Goal: Task Accomplishment & Management: Manage account settings

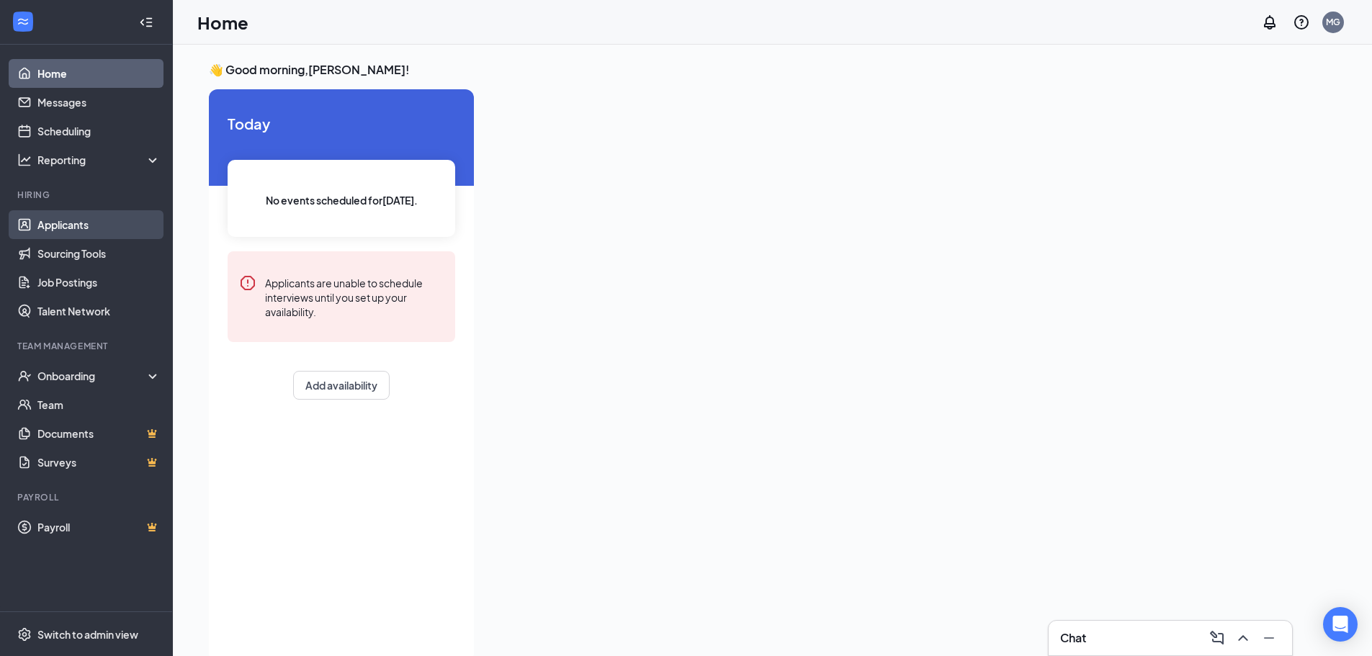
click at [58, 229] on link "Applicants" at bounding box center [98, 224] width 123 height 29
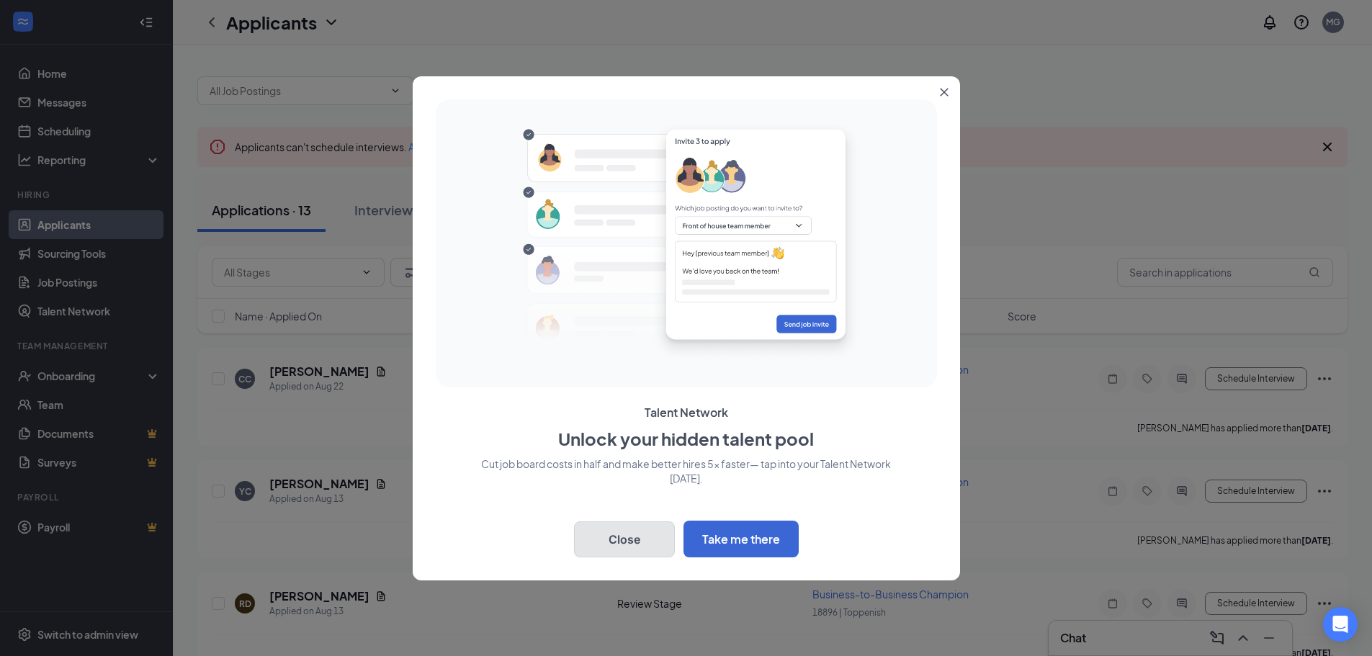
click at [633, 540] on button "Close" at bounding box center [624, 540] width 101 height 36
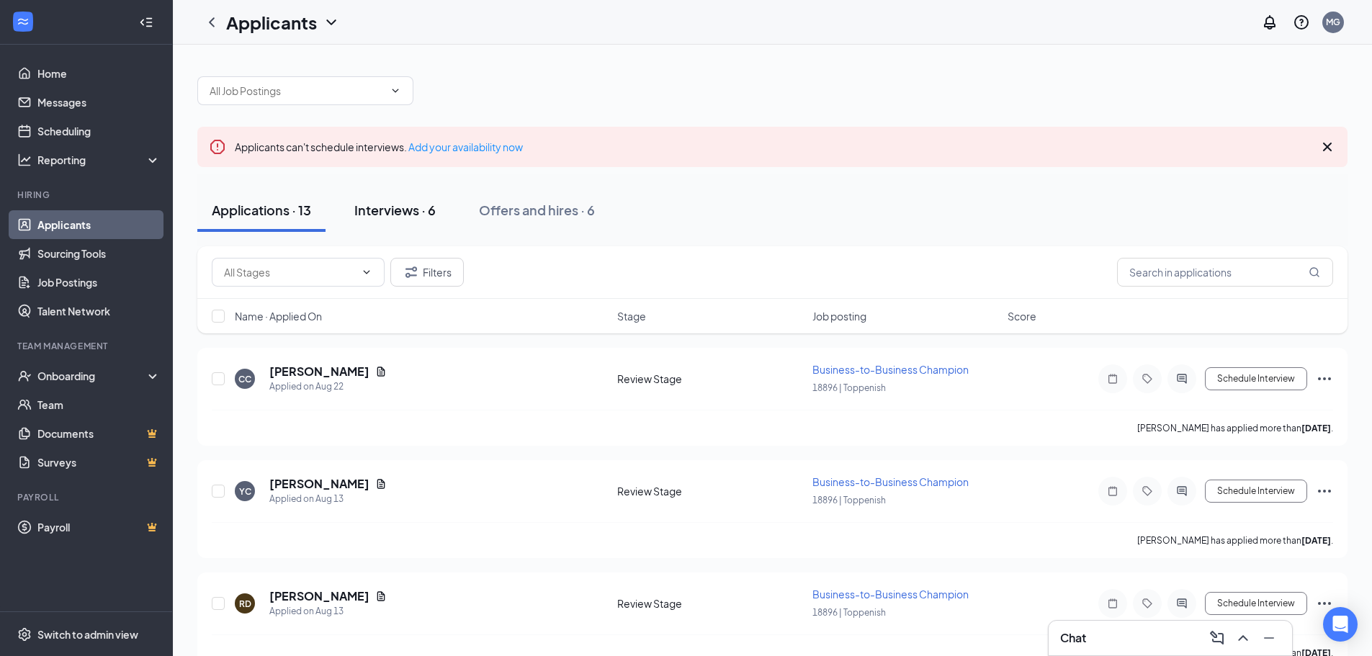
click at [386, 221] on button "Interviews · 6" at bounding box center [395, 210] width 110 height 43
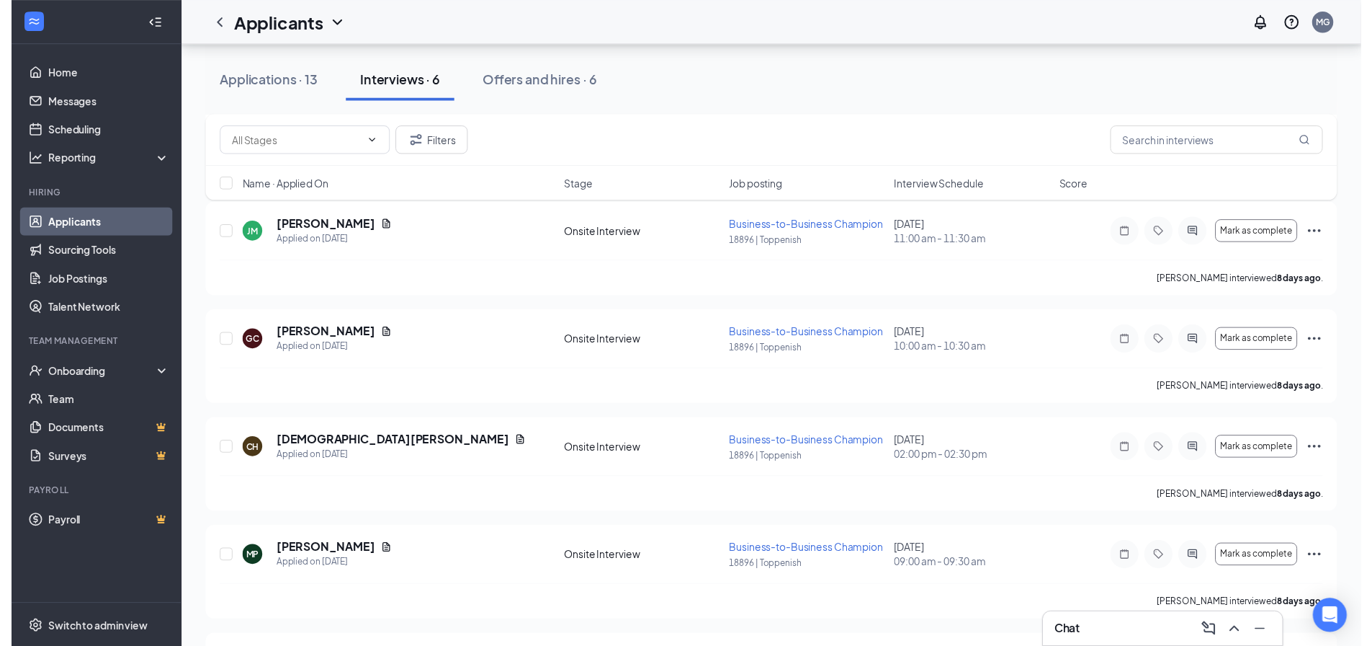
scroll to position [288, 0]
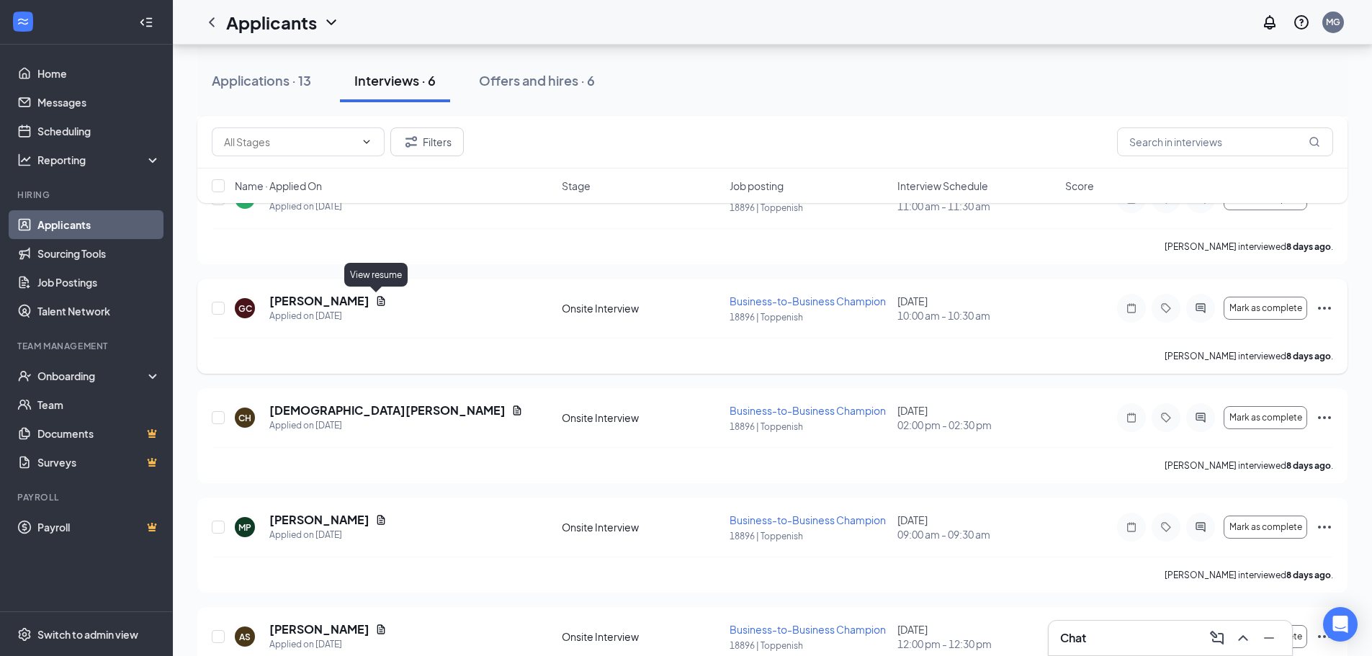
click at [378, 303] on icon "Document" at bounding box center [381, 301] width 12 height 12
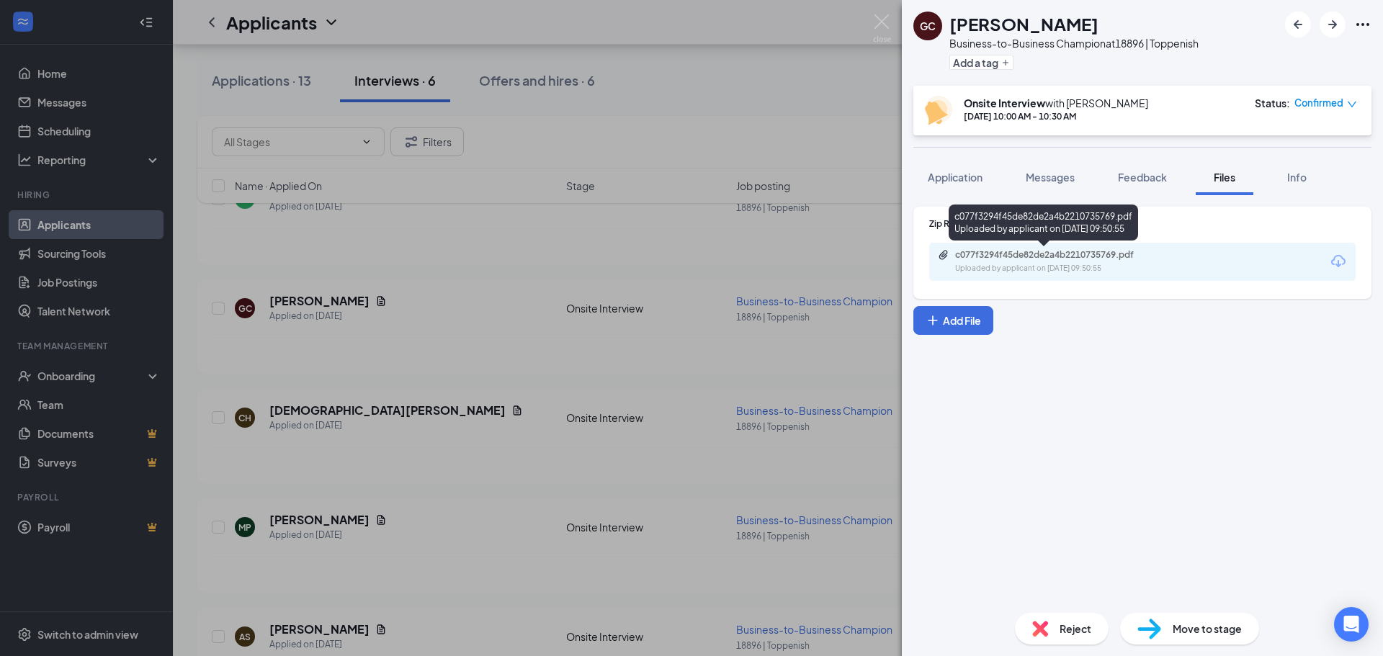
click at [1091, 258] on div "c077f3294f45de82de2a4b2210735769.pdf" at bounding box center [1056, 255] width 202 height 12
click at [444, 350] on div "GC [PERSON_NAME] Business-to-Business Champion at 18896 | Toppenish Add a tag O…" at bounding box center [691, 328] width 1383 height 656
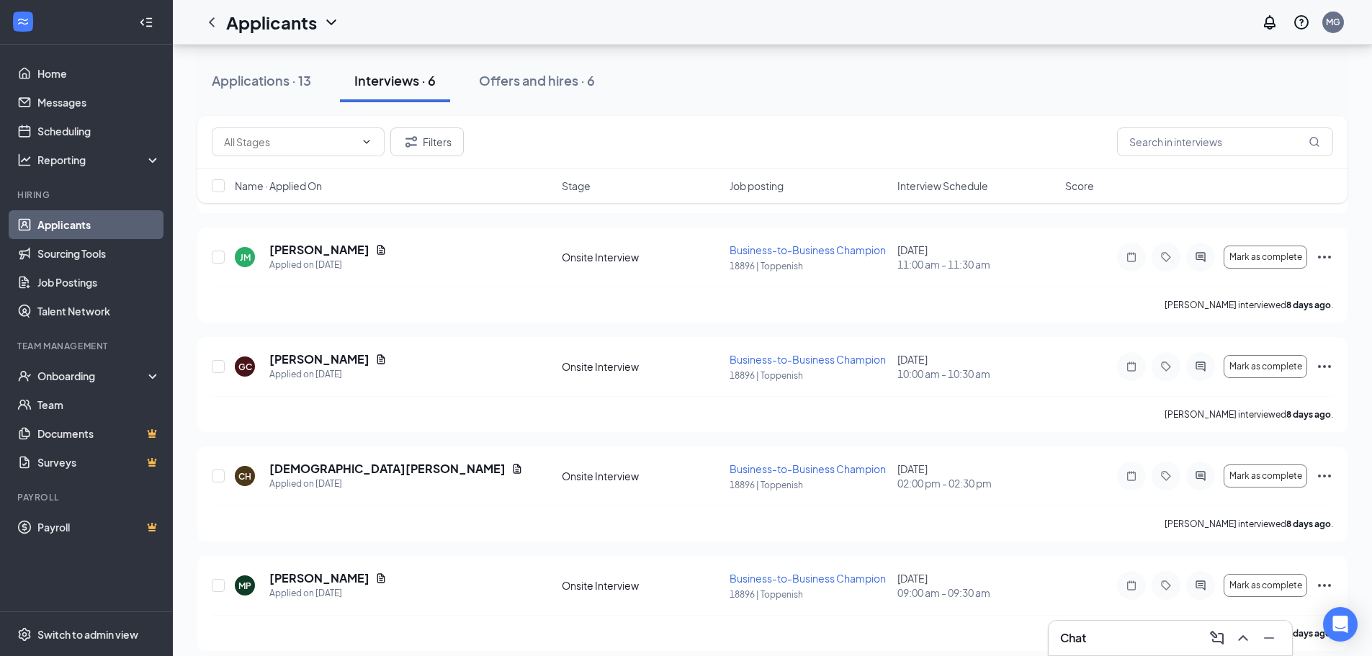
scroll to position [288, 0]
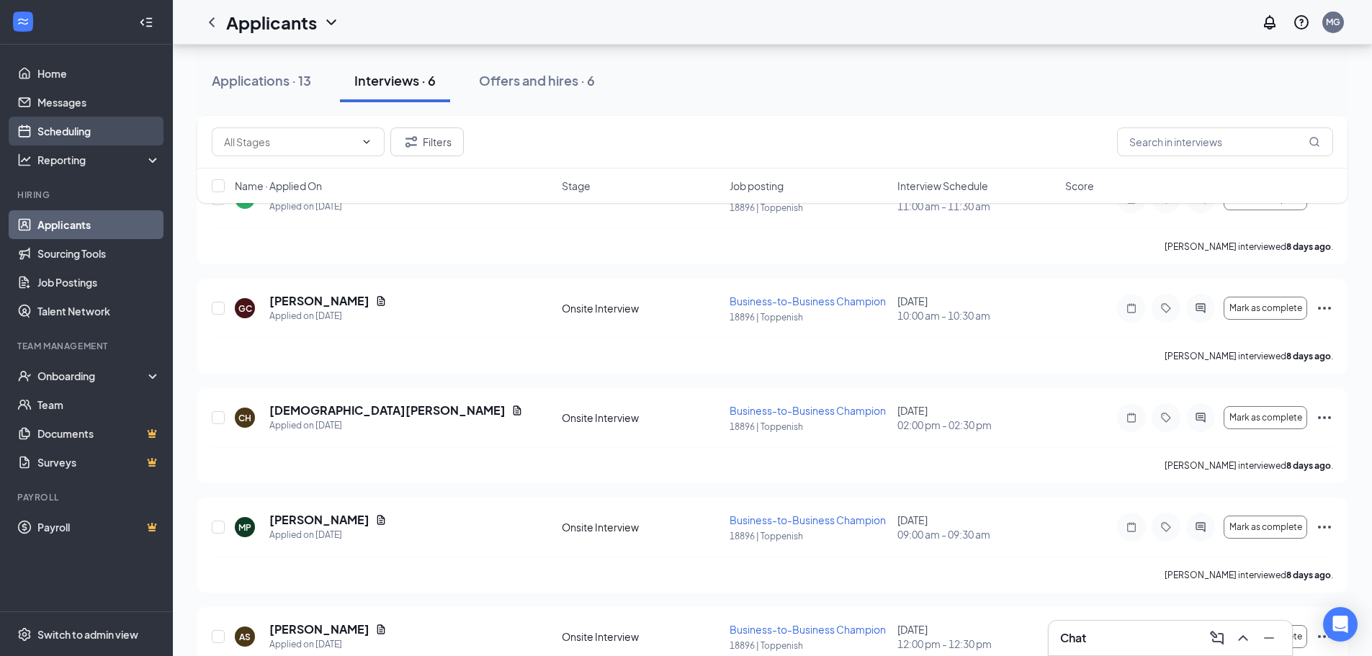
click at [68, 125] on link "Scheduling" at bounding box center [98, 131] width 123 height 29
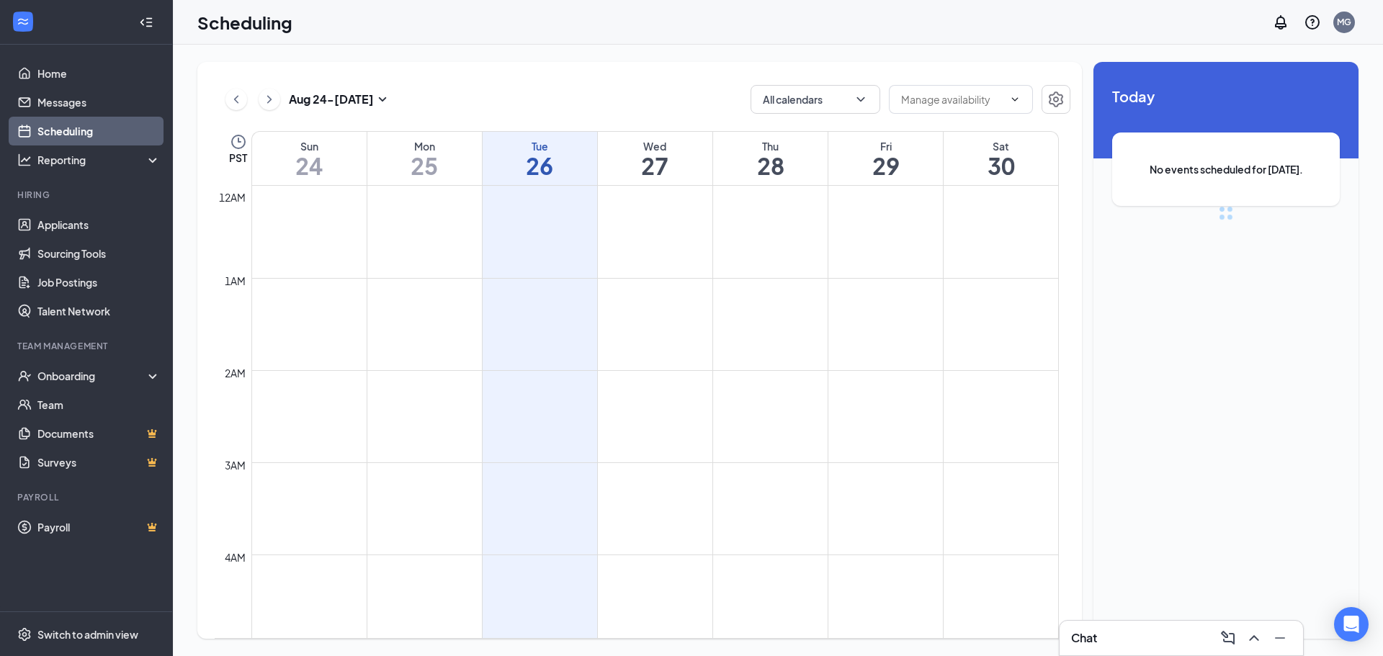
scroll to position [708, 0]
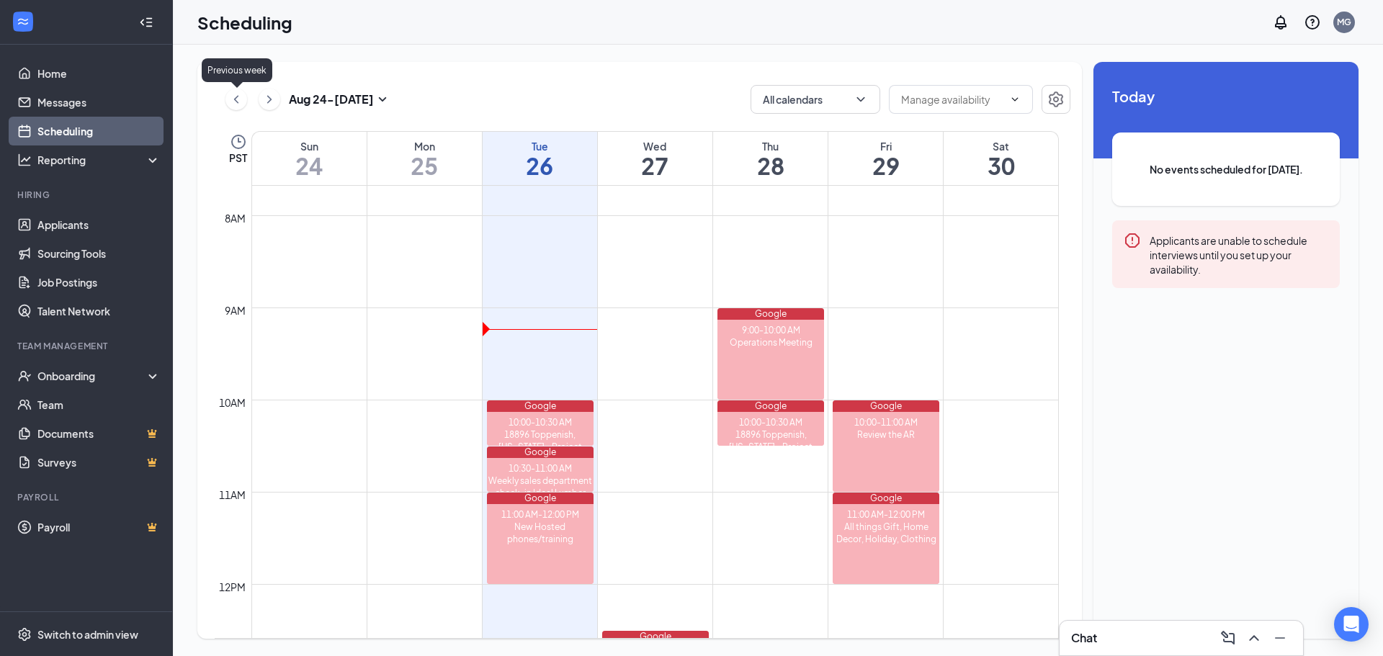
click at [234, 107] on icon "ChevronLeft" at bounding box center [236, 99] width 14 height 17
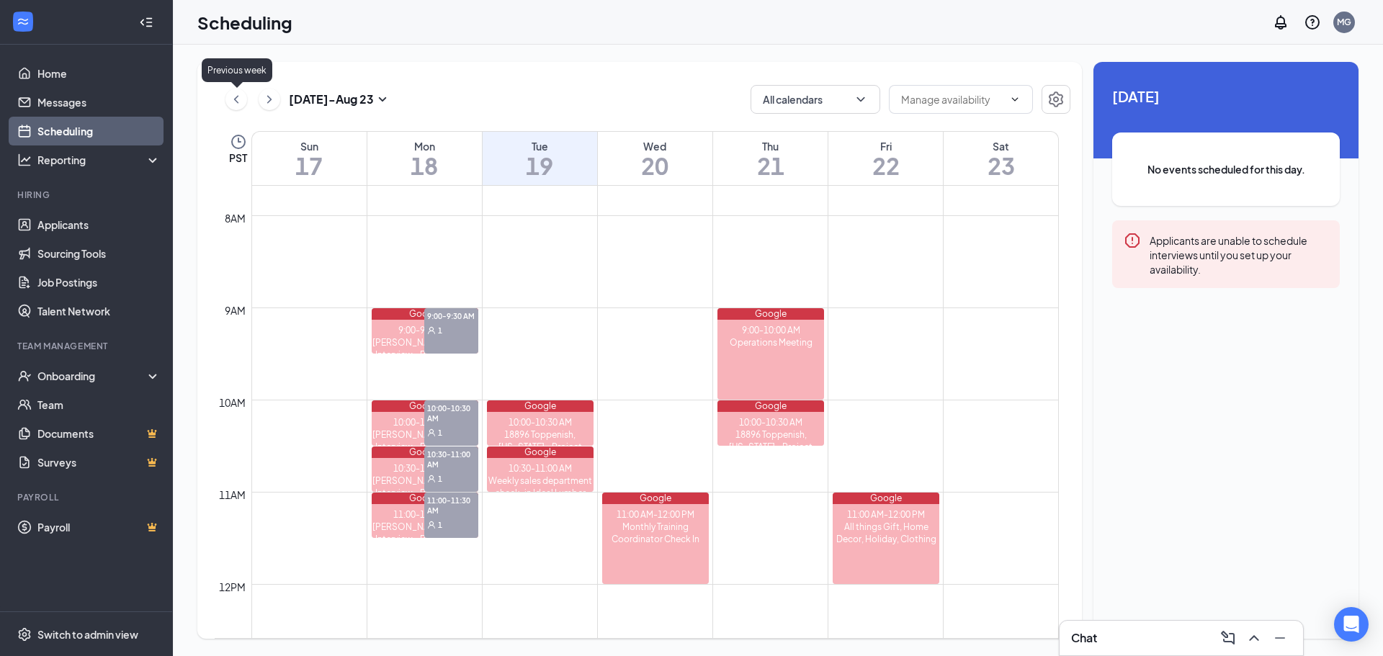
click at [231, 107] on icon "ChevronLeft" at bounding box center [236, 99] width 14 height 17
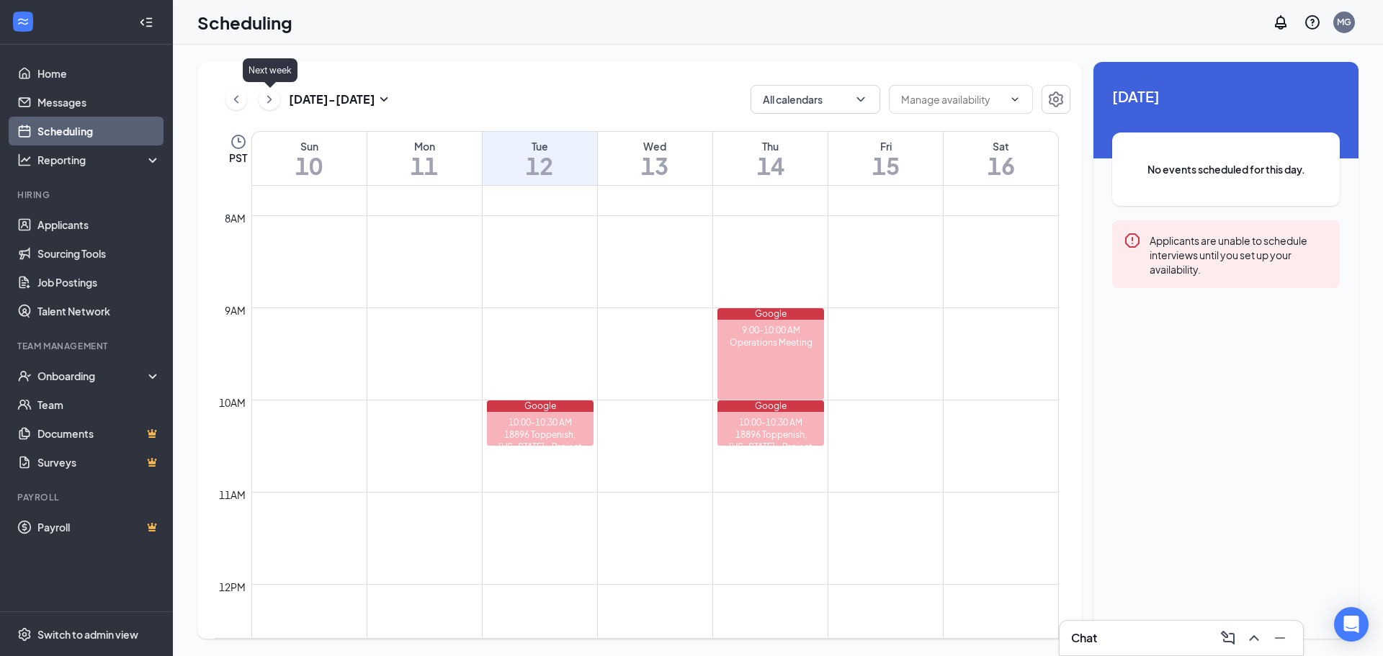
click at [274, 99] on icon "ChevronRight" at bounding box center [269, 99] width 14 height 17
